Goal: Information Seeking & Learning: Learn about a topic

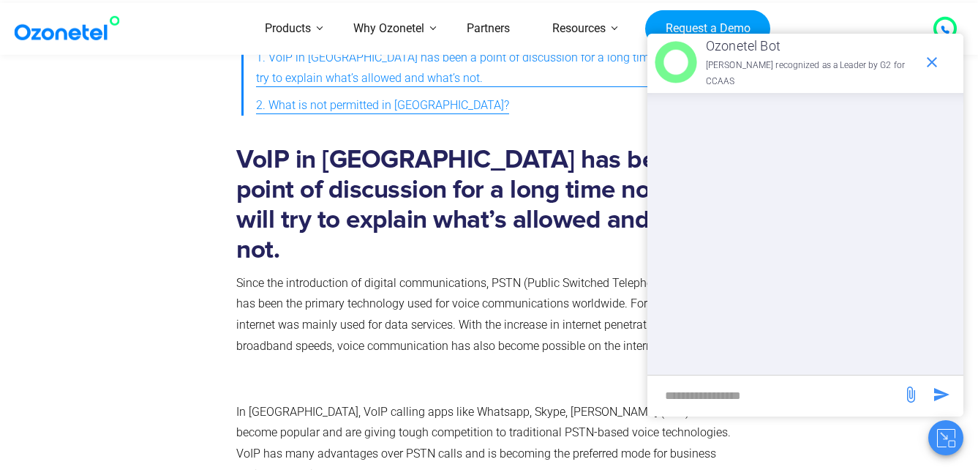
scroll to position [396, 0]
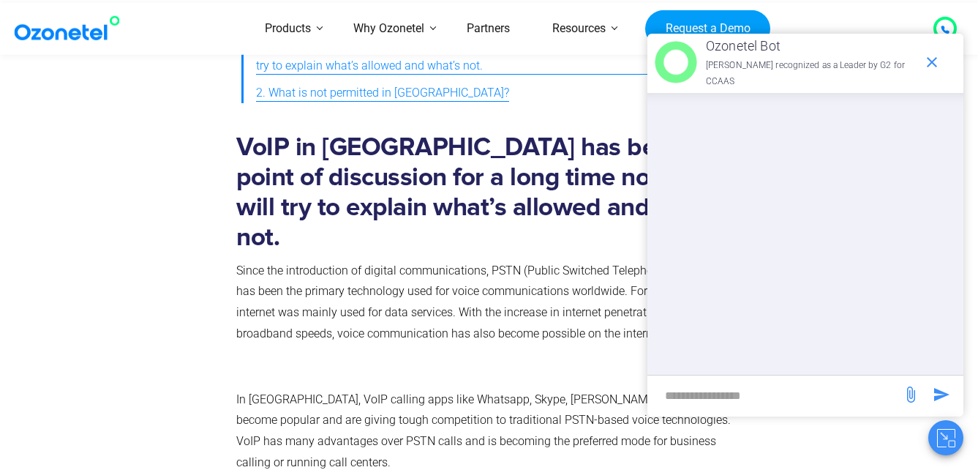
click at [931, 62] on icon "end chat or minimize" at bounding box center [932, 62] width 10 height 10
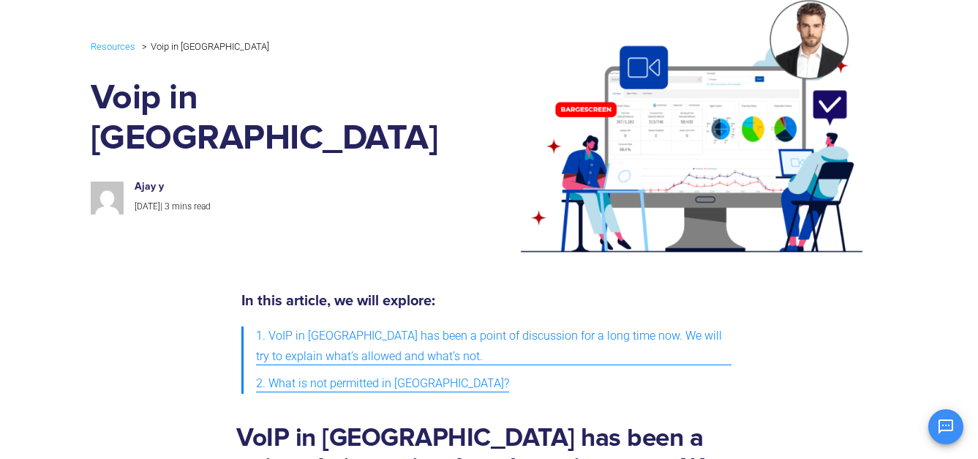
scroll to position [0, 0]
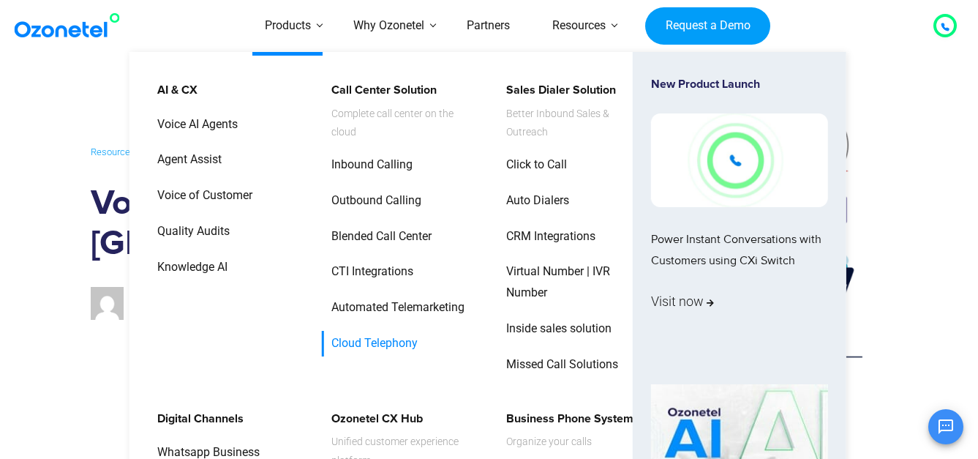
click at [345, 338] on link "Cloud Telephony" at bounding box center [371, 344] width 98 height 26
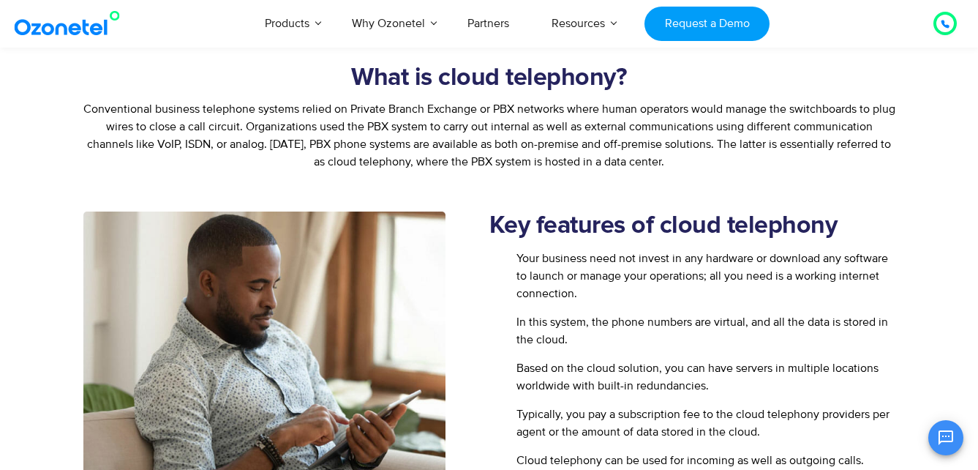
scroll to position [488, 0]
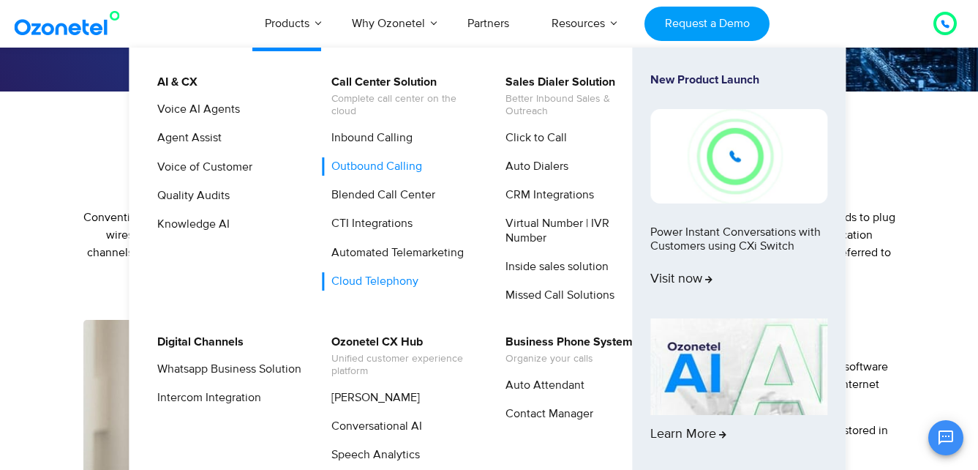
click at [405, 164] on link "Outbound Calling" at bounding box center [373, 166] width 102 height 18
